Goal: Navigation & Orientation: Find specific page/section

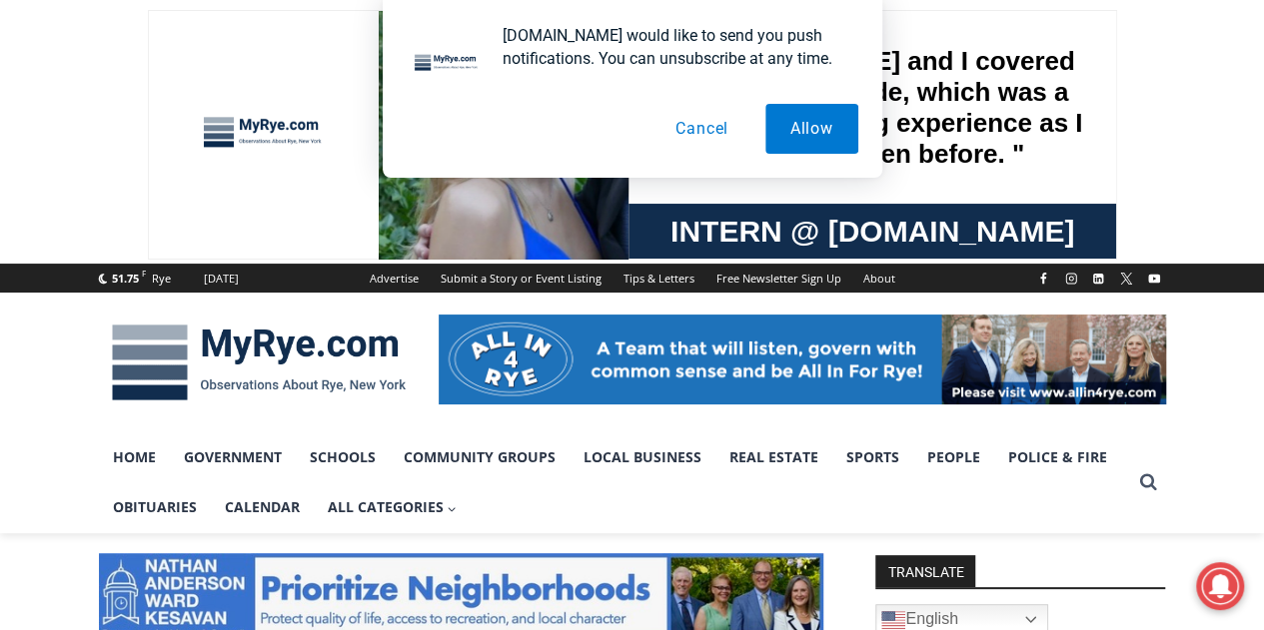
click at [715, 137] on button "Cancel" at bounding box center [701, 129] width 103 height 50
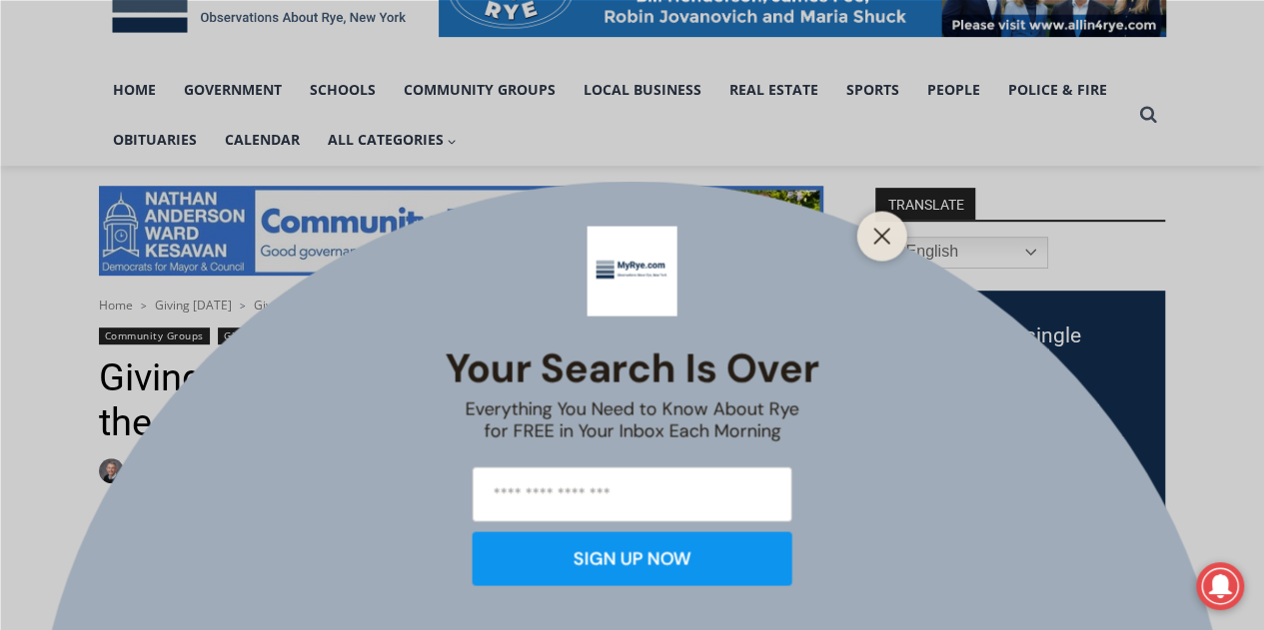
scroll to position [549, 0]
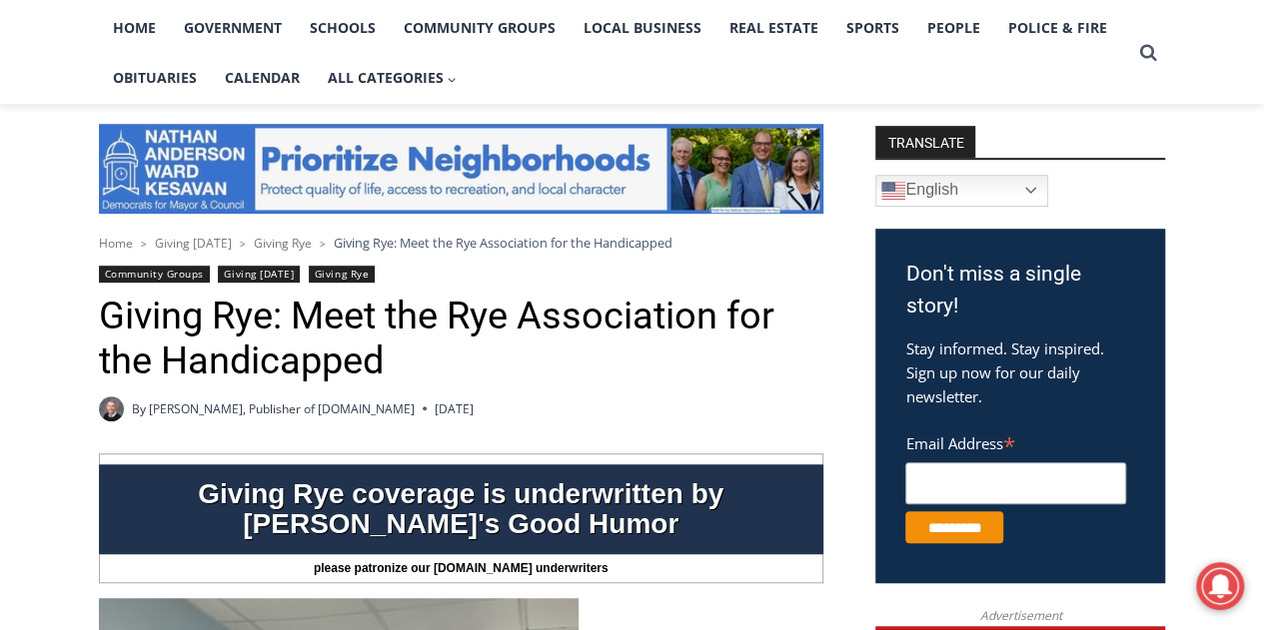
scroll to position [530, 0]
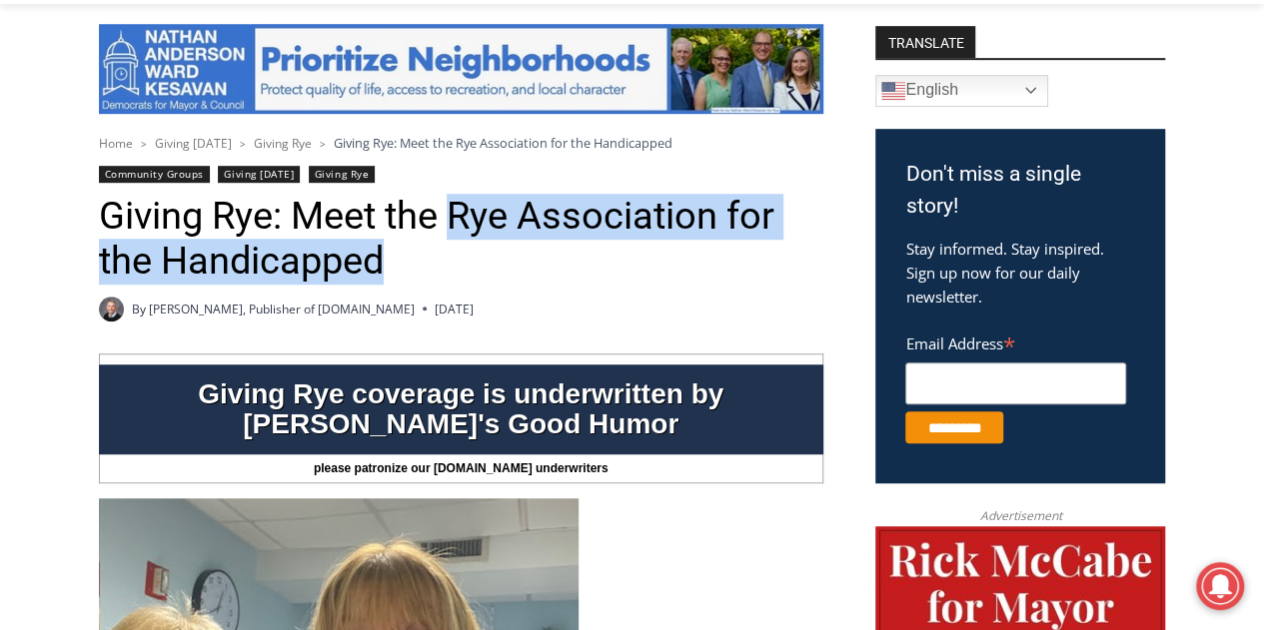
drag, startPoint x: 462, startPoint y: 230, endPoint x: 464, endPoint y: 265, distance: 35.0
click at [464, 265] on h1 "Giving Rye: Meet the Rye Association for the Handicapped" at bounding box center [461, 239] width 724 height 91
copy h1 "Rye Association for the Handicapped"
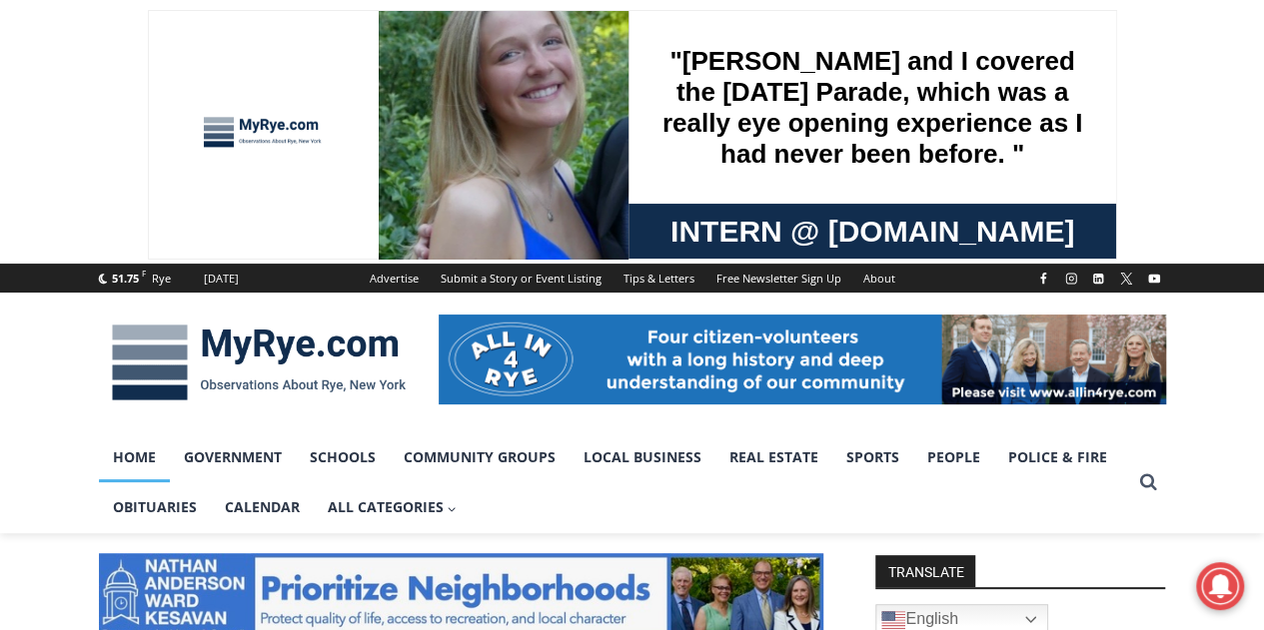
click at [118, 441] on link "Home" at bounding box center [134, 458] width 71 height 50
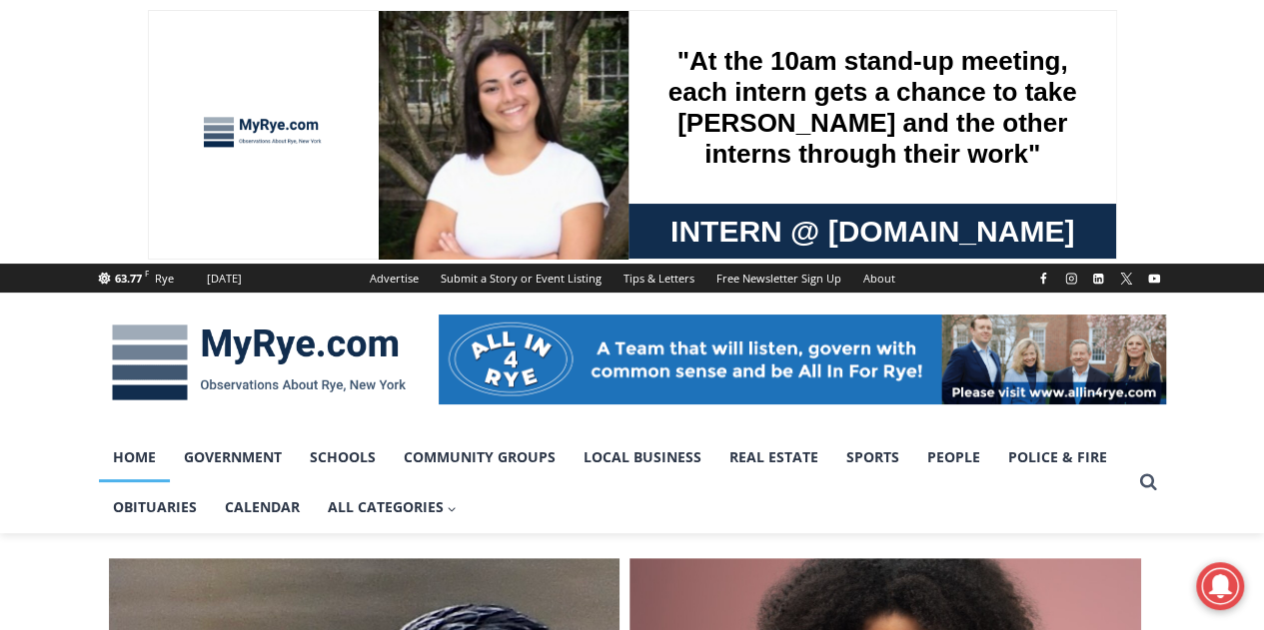
click at [43, 372] on div at bounding box center [632, 363] width 1264 height 140
